Goal: Information Seeking & Learning: Learn about a topic

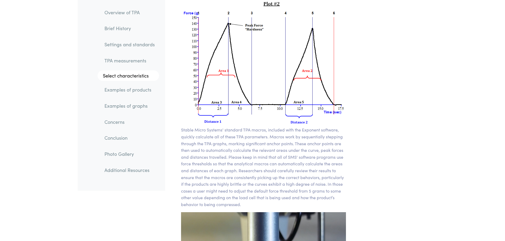
scroll to position [3844, 0]
click at [310, 134] on p "Stable Micro Systems' standard TPA macros, included with the Exponent software,…" at bounding box center [263, 166] width 165 height 81
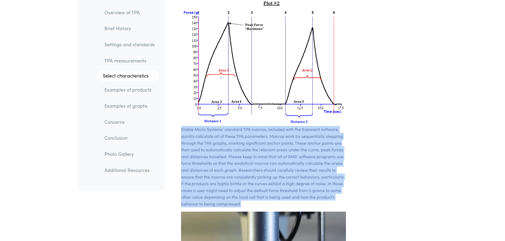
click at [310, 134] on p "Stable Micro Systems' standard TPA macros, included with the Exponent software,…" at bounding box center [263, 166] width 165 height 81
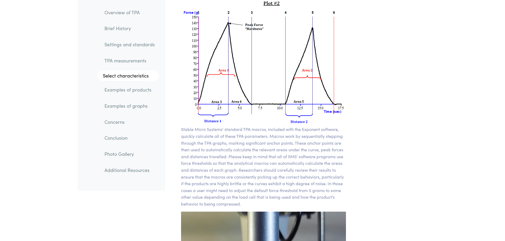
click at [289, 146] on p "Stable Micro Systems' standard TPA macros, included with the Exponent software,…" at bounding box center [263, 166] width 165 height 81
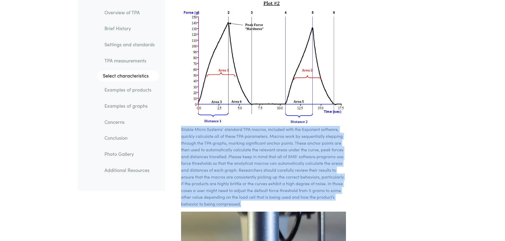
click at [289, 146] on p "Stable Micro Systems' standard TPA macros, included with the Exponent software,…" at bounding box center [263, 166] width 165 height 81
click at [326, 151] on p "Stable Micro Systems' standard TPA macros, included with the Exponent software,…" at bounding box center [263, 166] width 165 height 81
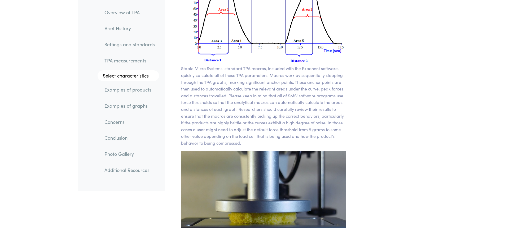
scroll to position [3897, 0]
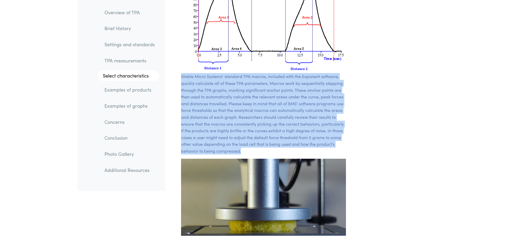
drag, startPoint x: 249, startPoint y: 138, endPoint x: 179, endPoint y: 60, distance: 104.0
click at [179, 60] on section "Stable Micro Systems' standard TPA macros, included with the Exponent software,…" at bounding box center [263, 87] width 191 height 311
drag, startPoint x: 181, startPoint y: 61, endPoint x: 250, endPoint y: 139, distance: 104.2
click at [250, 139] on p "Stable Micro Systems' standard TPA macros, included with the Exponent software,…" at bounding box center [263, 113] width 165 height 81
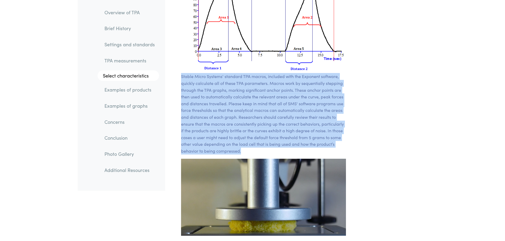
click at [250, 139] on p "Stable Micro Systems' standard TPA macros, included with the Exponent software,…" at bounding box center [263, 113] width 165 height 81
drag, startPoint x: 247, startPoint y: 138, endPoint x: 175, endPoint y: 62, distance: 104.5
click at [175, 62] on section "Stable Micro Systems' standard TPA macros, included with the Exponent software,…" at bounding box center [263, 87] width 191 height 311
click at [343, 130] on p "Stable Micro Systems' standard TPA macros, included with the Exponent software,…" at bounding box center [263, 113] width 165 height 81
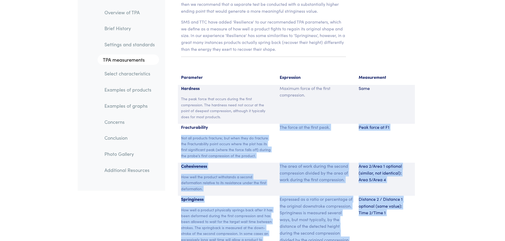
scroll to position [3393, 0]
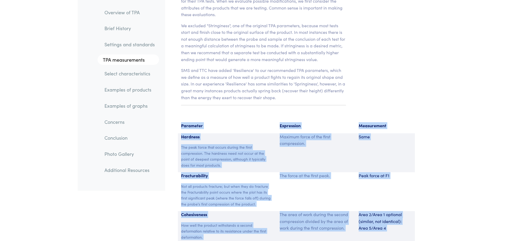
drag, startPoint x: 392, startPoint y: 194, endPoint x: 181, endPoint y: 112, distance: 226.1
click at [181, 122] on p "Parameter" at bounding box center [227, 125] width 93 height 7
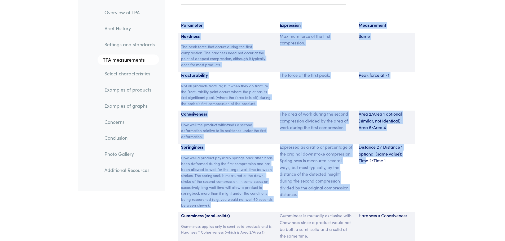
scroll to position [3579, 0]
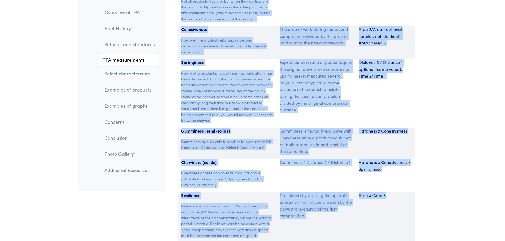
drag, startPoint x: 181, startPoint y: 112, endPoint x: 385, endPoint y: 199, distance: 222.4
click at [385, 199] on section "Parameter Expression Measurement Hardness The peak force that occurs during the…" at bounding box center [296, 90] width 256 height 319
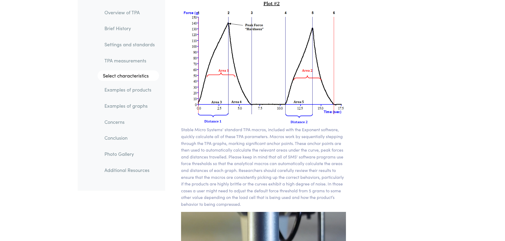
scroll to position [3844, 0]
click at [298, 133] on p "Stable Micro Systems' standard TPA macros, included with the Exponent software,…" at bounding box center [263, 166] width 165 height 81
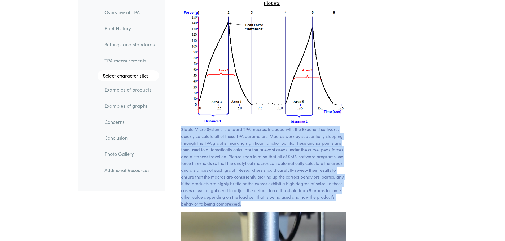
click at [298, 133] on p "Stable Micro Systems' standard TPA macros, included with the Exponent software,…" at bounding box center [263, 166] width 165 height 81
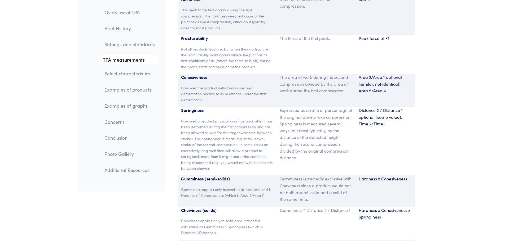
scroll to position [3526, 0]
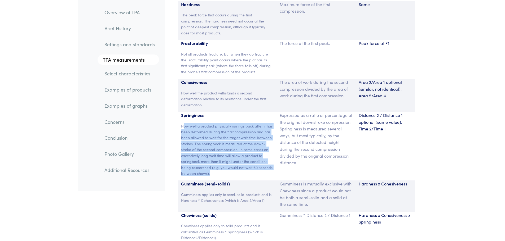
drag, startPoint x: 227, startPoint y: 159, endPoint x: 183, endPoint y: 112, distance: 63.6
click at [183, 123] on p "How well a product physically springs back after it has been deformed during th…" at bounding box center [227, 150] width 93 height 54
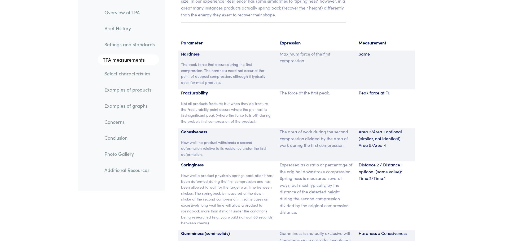
scroll to position [3472, 0]
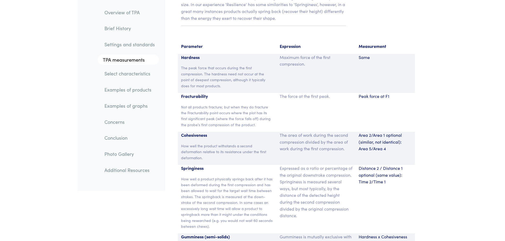
click at [380, 93] on p "Peak force at F1" at bounding box center [385, 96] width 53 height 7
click at [363, 54] on p "Same" at bounding box center [385, 57] width 53 height 7
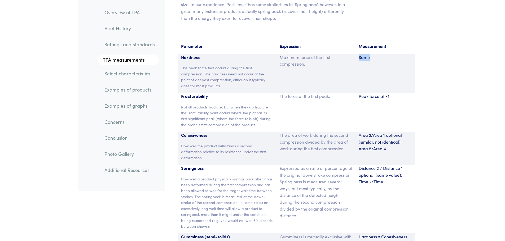
click at [363, 54] on p "Same" at bounding box center [385, 57] width 53 height 7
click at [300, 54] on p "Maximum force of the first compression." at bounding box center [316, 61] width 73 height 14
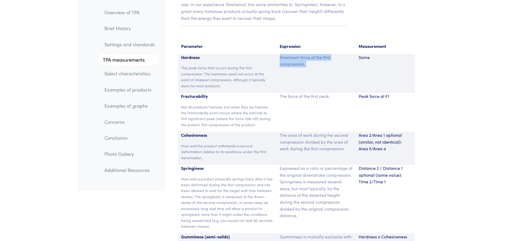
click at [300, 54] on p "Maximum force of the first compression." at bounding box center [316, 61] width 73 height 14
click at [318, 54] on p "Maximum force of the first compression." at bounding box center [316, 61] width 73 height 14
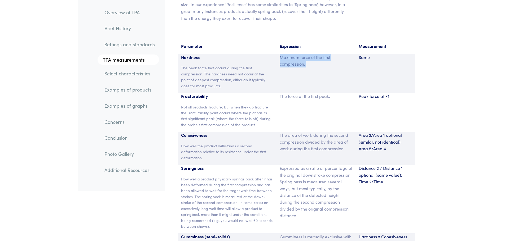
click at [318, 54] on p "Maximum force of the first compression." at bounding box center [316, 61] width 73 height 14
click at [381, 132] on p "Area 2/Area 1 optional (similar, not identical): Area 5/Area 4" at bounding box center [385, 142] width 53 height 20
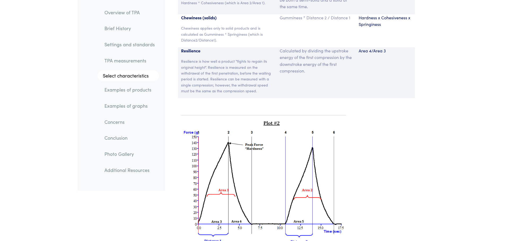
scroll to position [3711, 0]
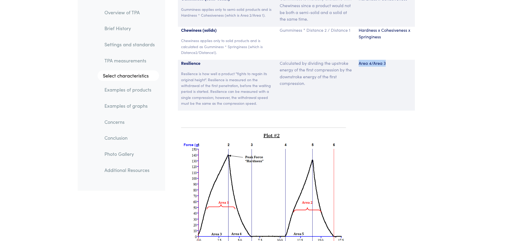
drag, startPoint x: 359, startPoint y: 49, endPoint x: 389, endPoint y: 47, distance: 29.7
click at [389, 60] on p "Area 4/Area 3" at bounding box center [385, 63] width 53 height 7
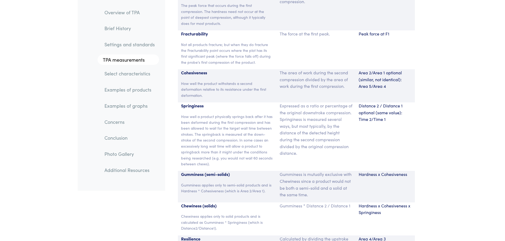
scroll to position [3526, 0]
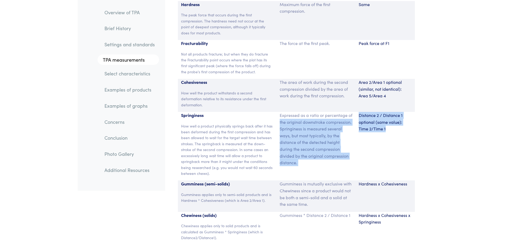
drag, startPoint x: 393, startPoint y: 116, endPoint x: 353, endPoint y: 101, distance: 42.8
click at [353, 112] on div "Springiness How well a product physically springs back after it has been deform…" at bounding box center [296, 146] width 237 height 69
